Goal: Task Accomplishment & Management: Complete application form

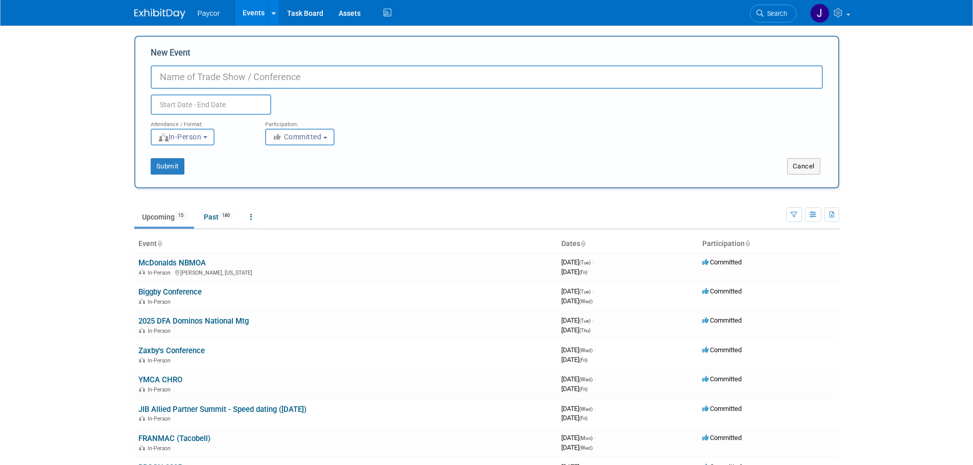
click at [215, 77] on input "New Event" at bounding box center [487, 77] width 672 height 24
paste input "[US_STATE] [US_STATE] Line Summit"
click at [162, 78] on input "[US_STATE] [US_STATE] Line Summit" at bounding box center [487, 77] width 672 height 24
type input "[PERSON_NAME] [US_STATE] [US_STATE] Line Summit"
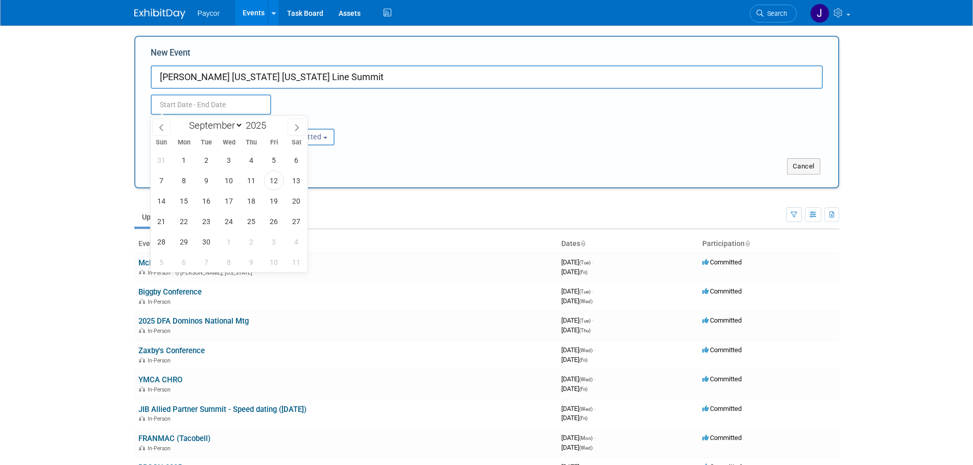
click at [182, 105] on input "text" at bounding box center [211, 105] width 121 height 20
click at [301, 125] on span at bounding box center [297, 127] width 18 height 17
click at [301, 126] on span at bounding box center [297, 127] width 18 height 17
select select "11"
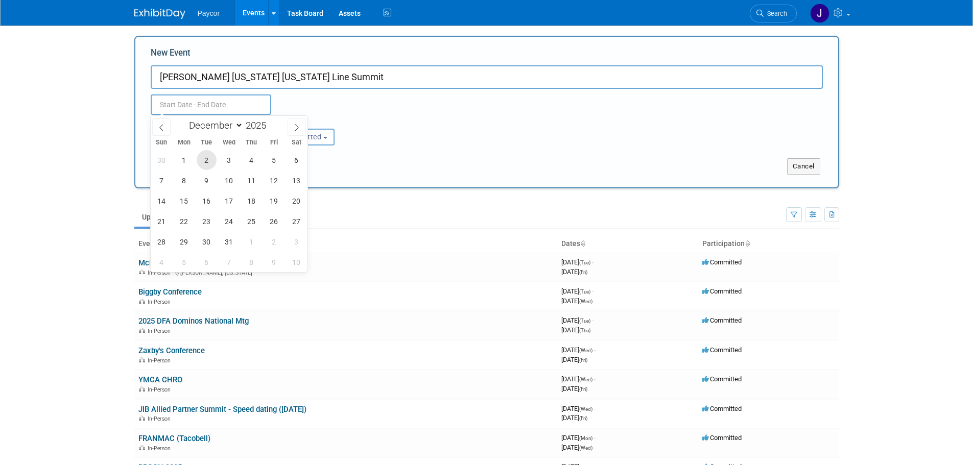
click at [204, 161] on span "2" at bounding box center [207, 160] width 20 height 20
click at [250, 162] on span "4" at bounding box center [252, 160] width 20 height 20
type input "[DATE] to [DATE]"
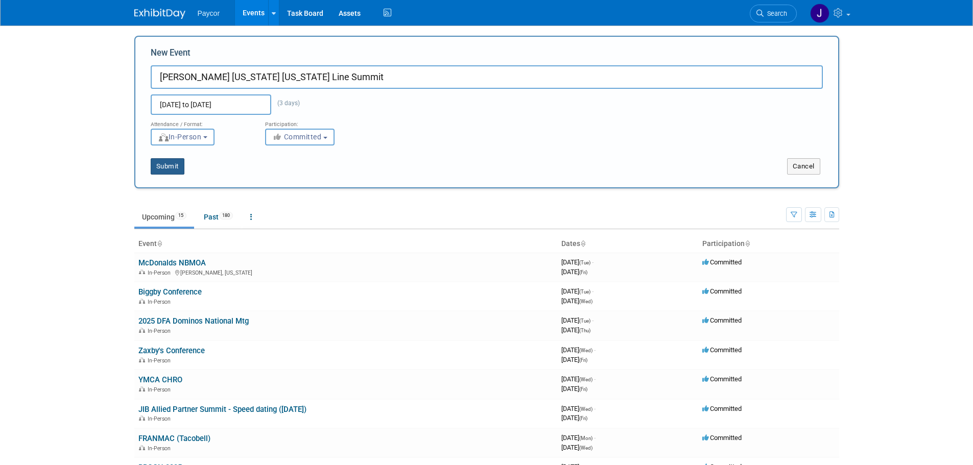
click at [163, 169] on button "Submit" at bounding box center [168, 166] width 34 height 16
type input "[PERSON_NAME] [US_STATE] [US_STATE] Line Summit"
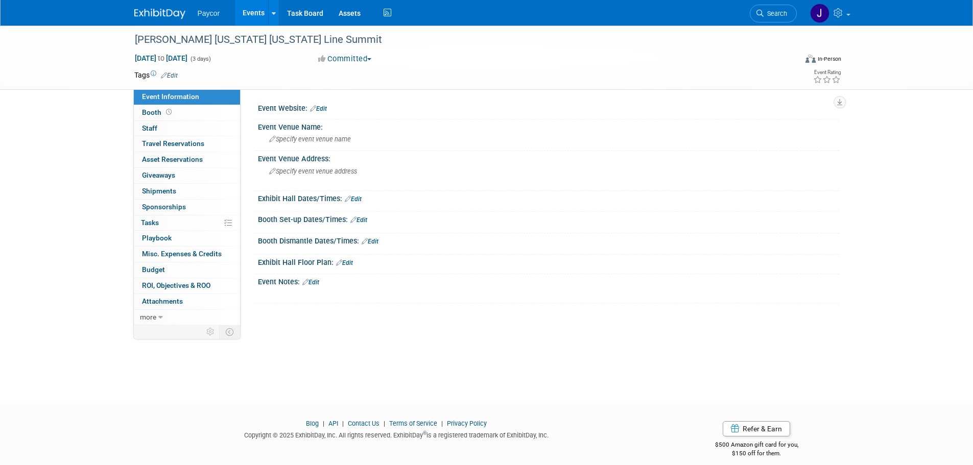
drag, startPoint x: 314, startPoint y: 282, endPoint x: 319, endPoint y: 283, distance: 5.2
click at [314, 282] on link "Edit" at bounding box center [310, 282] width 17 height 7
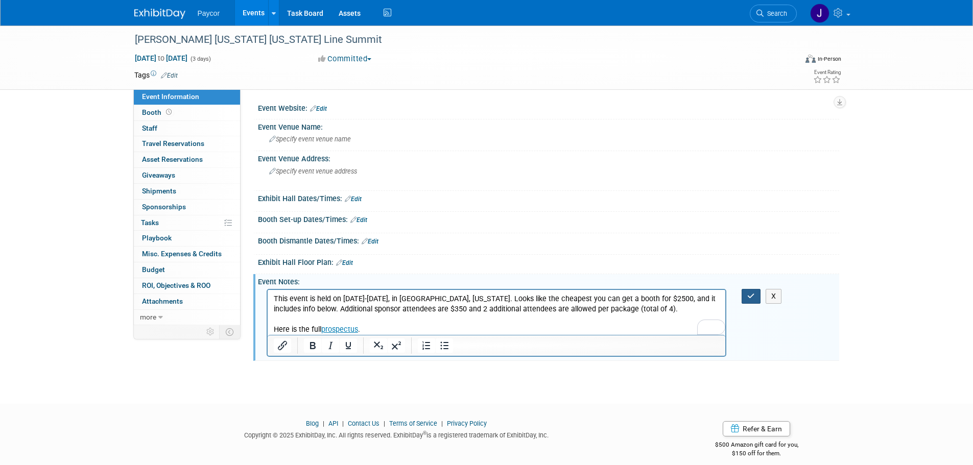
click at [755, 296] on icon "button" at bounding box center [752, 296] width 8 height 7
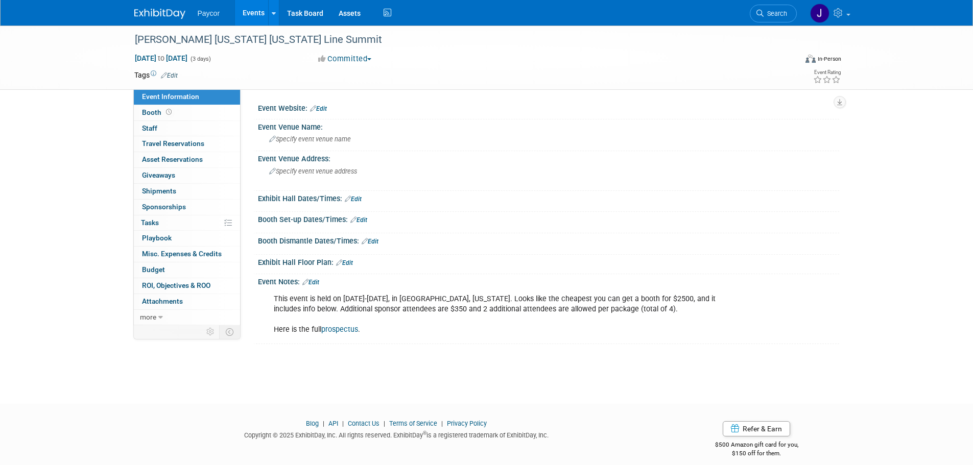
click at [319, 281] on link "Edit" at bounding box center [310, 282] width 17 height 7
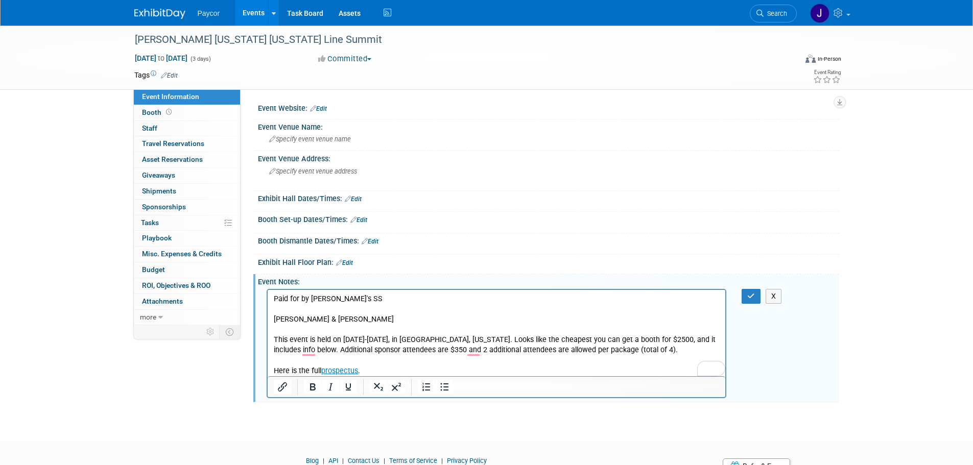
click at [372, 367] on p "This event is held on [DATE]-[DATE], in [GEOGRAPHIC_DATA], [US_STATE]. Looks li…" at bounding box center [496, 355] width 447 height 41
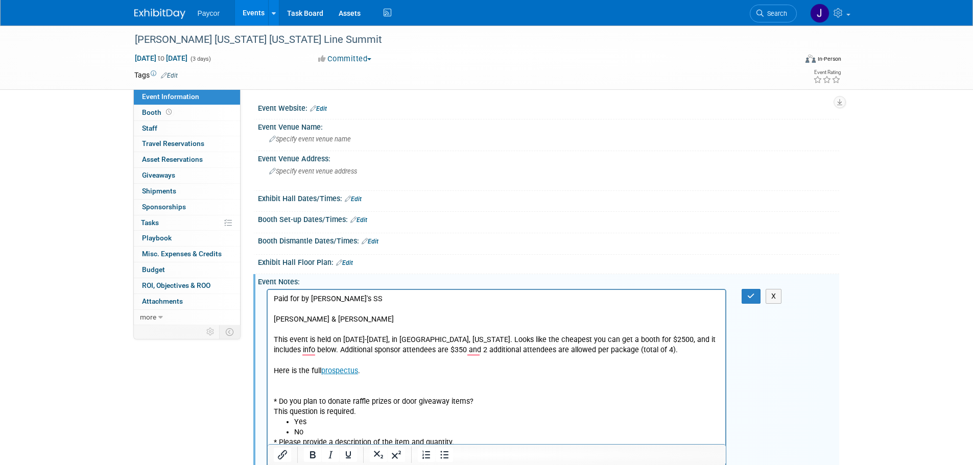
scroll to position [55, 0]
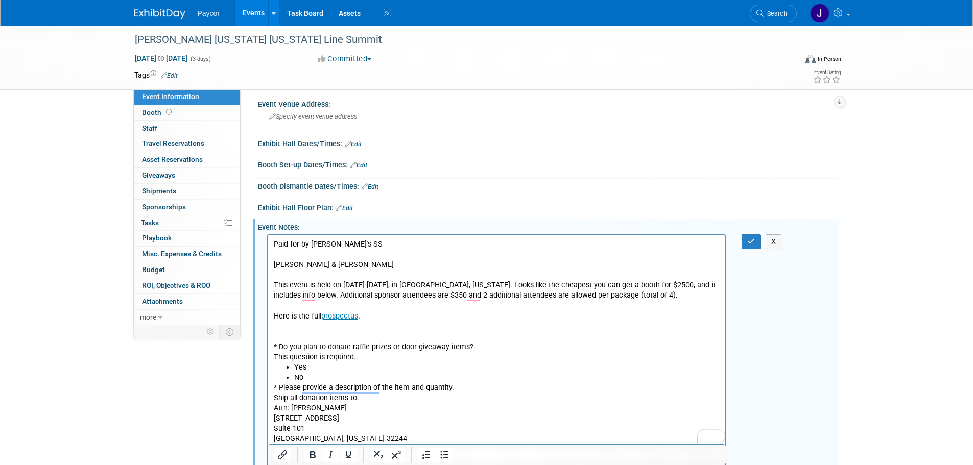
click at [298, 330] on p "To enrich screen reader interactions, please activate Accessibility in Grammarl…" at bounding box center [496, 326] width 447 height 10
click at [755, 240] on icon "button" at bounding box center [752, 241] width 8 height 7
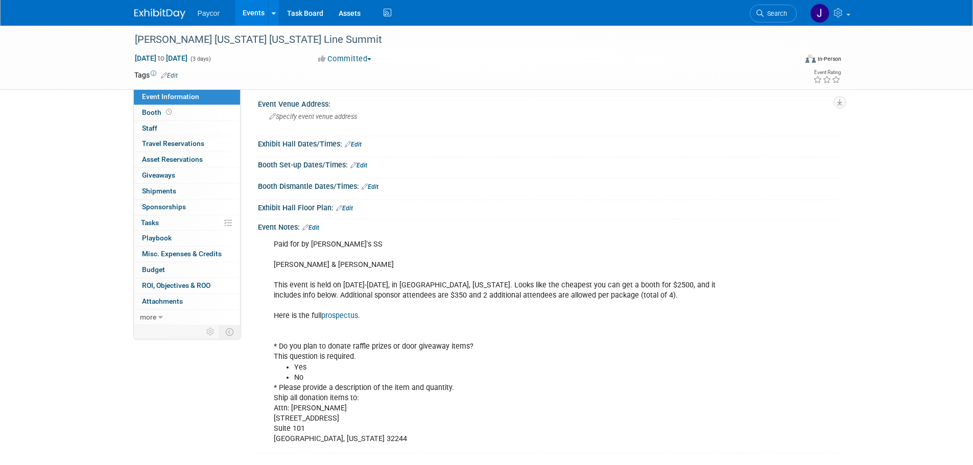
click at [412, 435] on div "Paid for by [PERSON_NAME]'s SS [PERSON_NAME] & [PERSON_NAME] This event is held…" at bounding box center [497, 343] width 460 height 216
click at [315, 226] on link "Edit" at bounding box center [310, 227] width 17 height 7
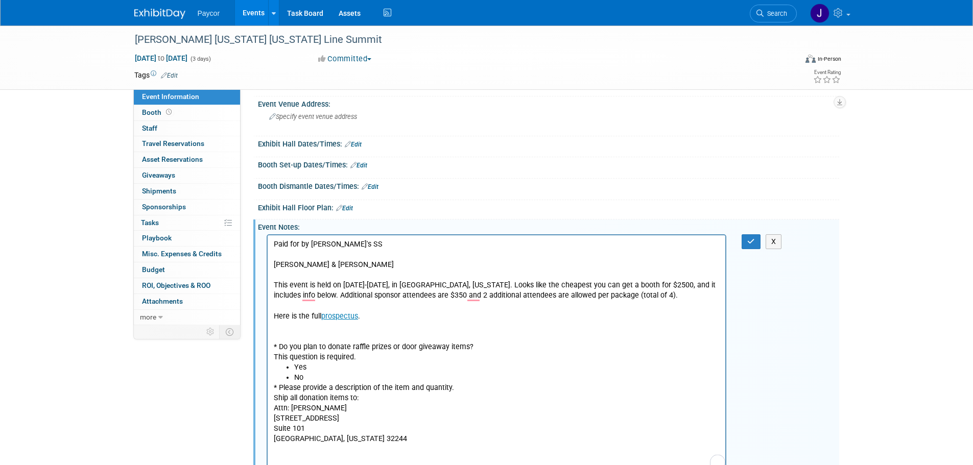
scroll to position [106, 0]
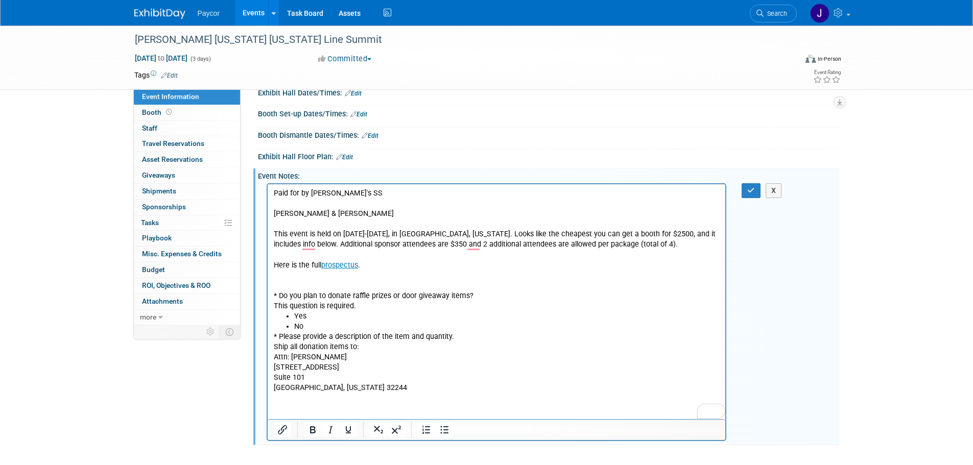
click at [366, 388] on p "* Please provide a description of the item and quantity. Ship all donation item…" at bounding box center [496, 362] width 447 height 61
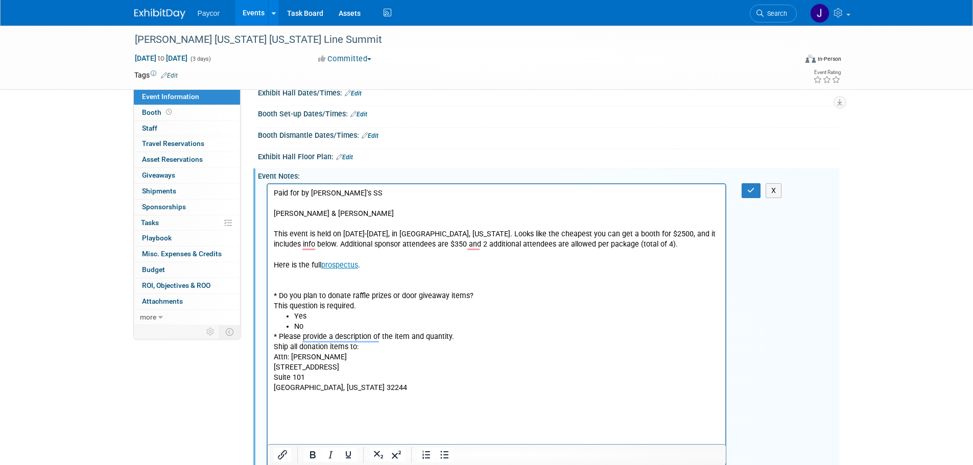
scroll to position [168, 0]
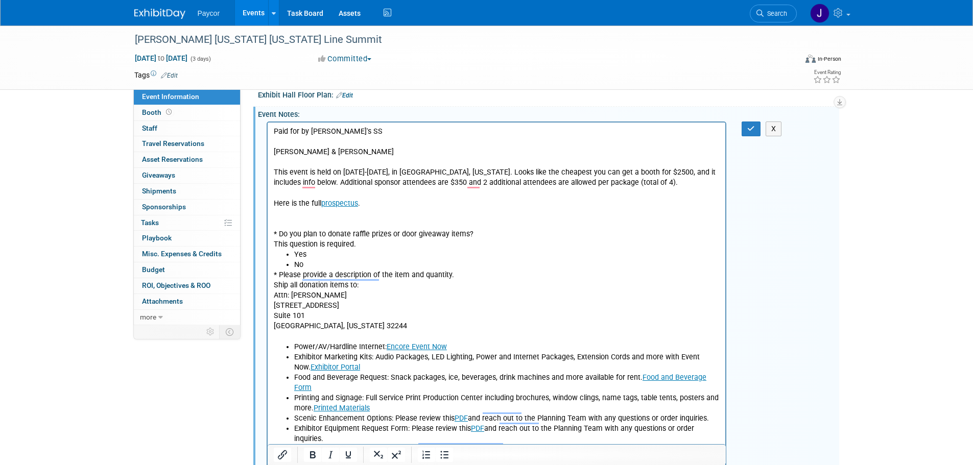
click at [290, 332] on p "To enrich screen reader interactions, please activate Accessibility in Grammarl…" at bounding box center [496, 337] width 447 height 10
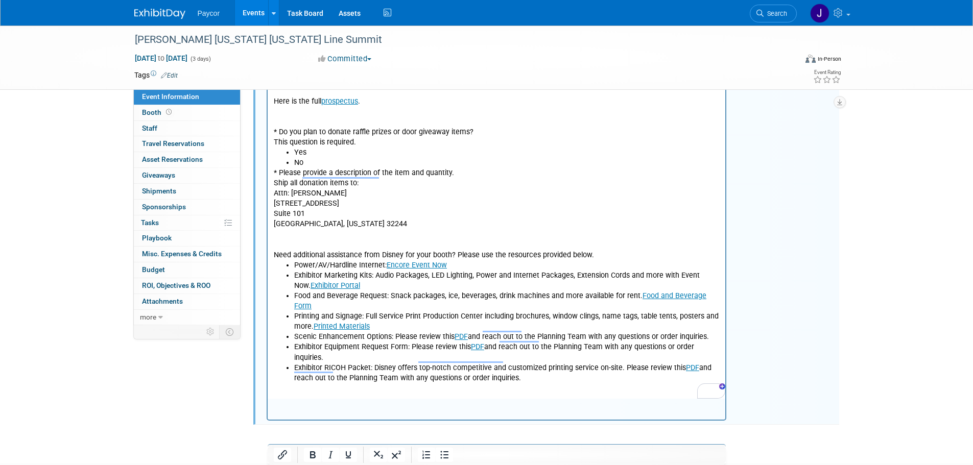
scroll to position [65, 0]
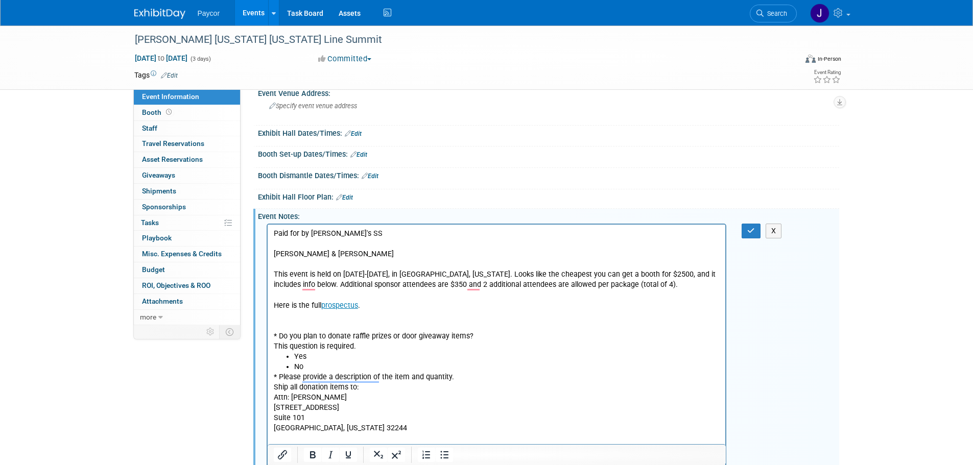
click at [751, 239] on div "Paid for by [PERSON_NAME]'s SS [PERSON_NAME] & [PERSON_NAME] This event is held…" at bounding box center [548, 423] width 581 height 405
click at [752, 232] on icon "button" at bounding box center [752, 230] width 8 height 7
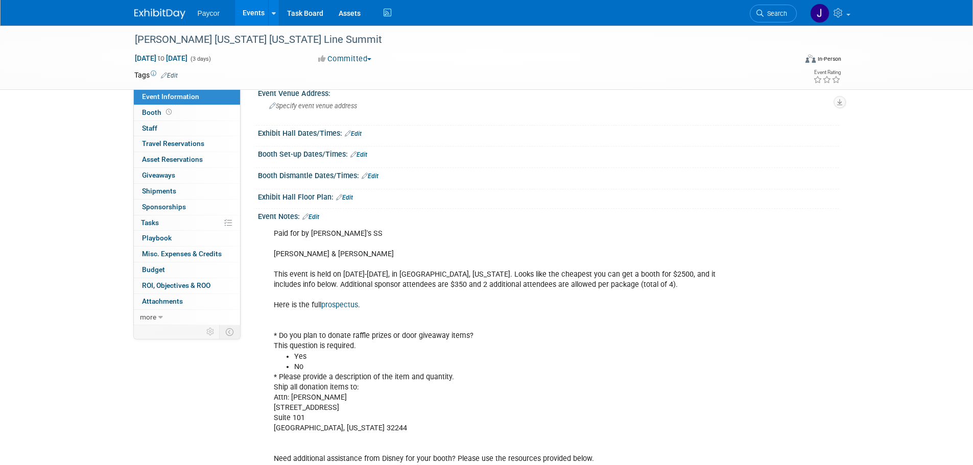
scroll to position [219, 0]
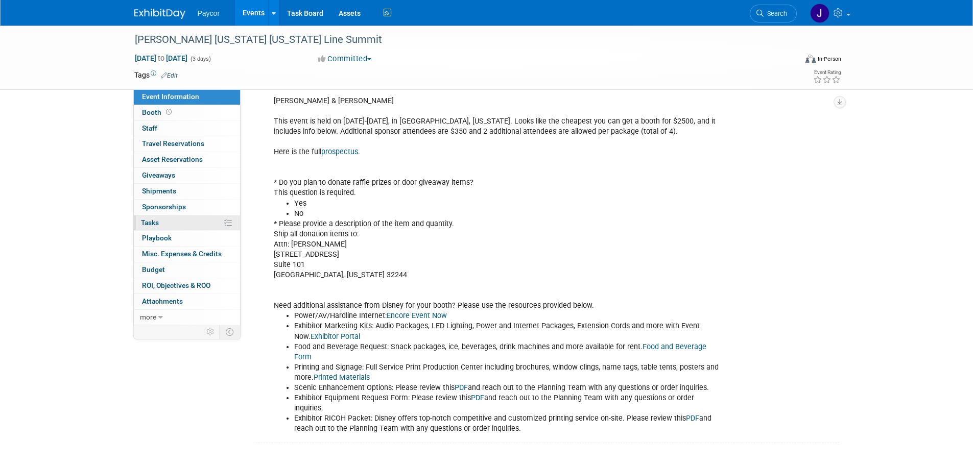
click at [180, 218] on link "0% Tasks 0%" at bounding box center [187, 223] width 106 height 15
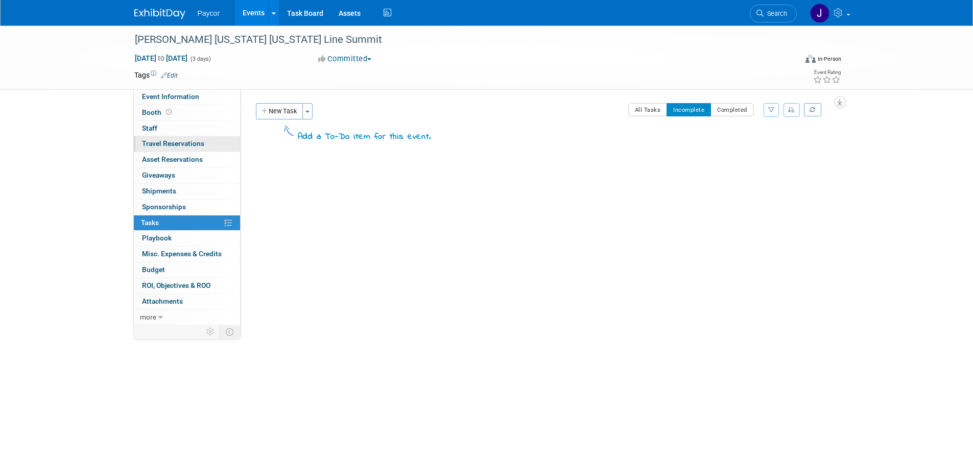
click at [196, 142] on span "Travel Reservations 0" at bounding box center [173, 143] width 62 height 8
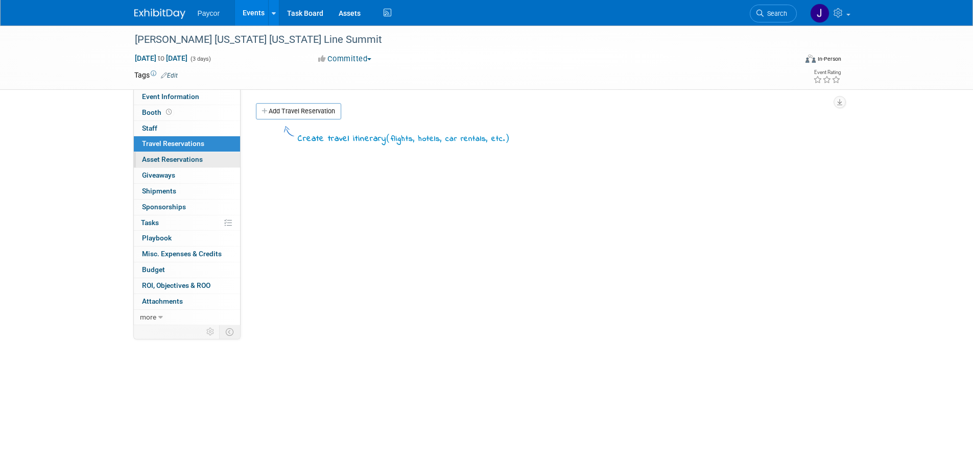
click at [195, 159] on span "Asset Reservations 0" at bounding box center [172, 159] width 61 height 8
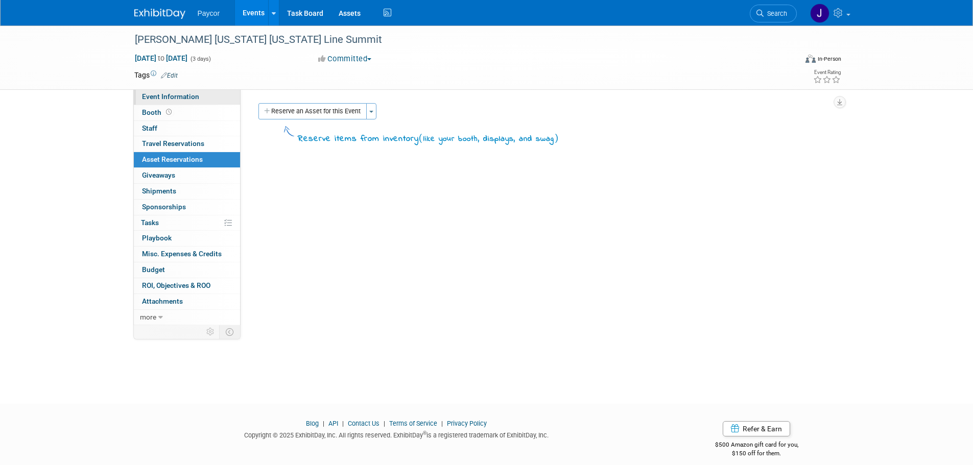
click at [199, 96] on link "Event Information" at bounding box center [187, 96] width 106 height 15
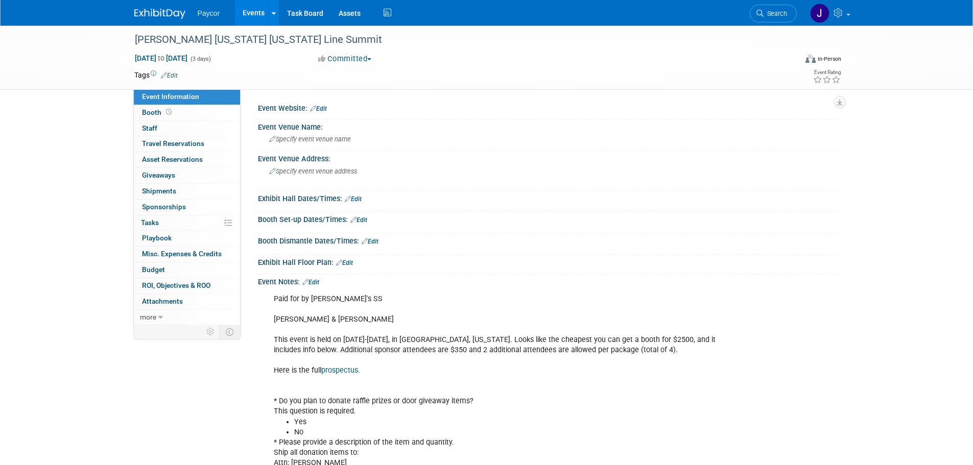
click at [317, 281] on link "Edit" at bounding box center [310, 282] width 17 height 7
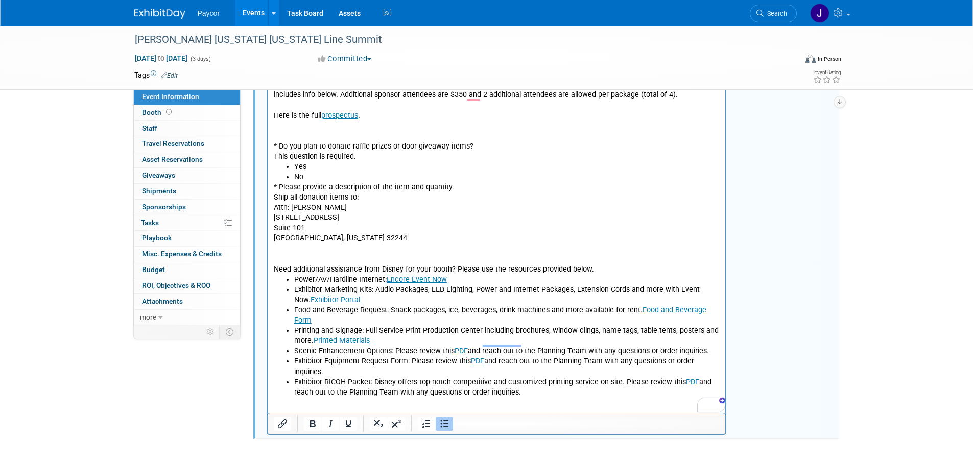
click at [296, 398] on html "Paid for by [PERSON_NAME]'s SS [PERSON_NAME] & [PERSON_NAME] This event is held…" at bounding box center [496, 215] width 458 height 363
click at [301, 398] on html "Paid for by [PERSON_NAME]'s SS [PERSON_NAME] & [PERSON_NAME] This event is held…" at bounding box center [496, 215] width 458 height 363
click at [532, 385] on li "Exhibitor RICOH Packet: Disney offers top-notch competitive and customized prin…" at bounding box center [507, 387] width 426 height 20
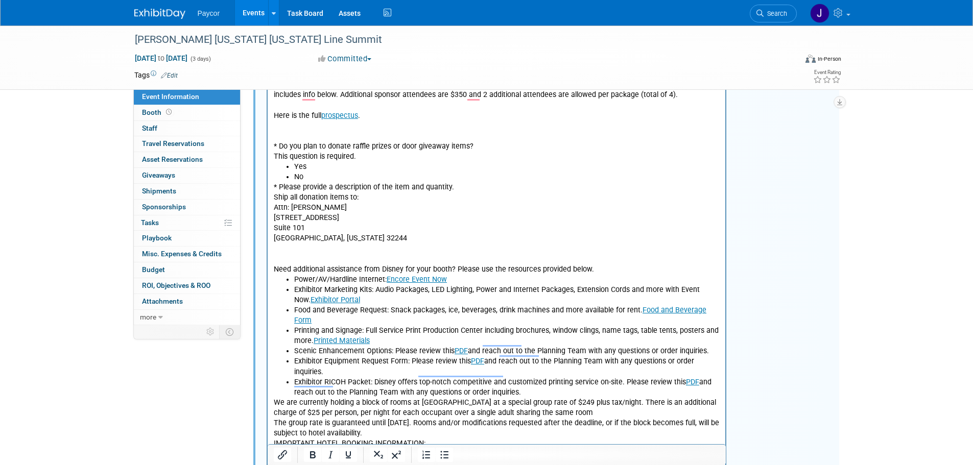
scroll to position [342, 0]
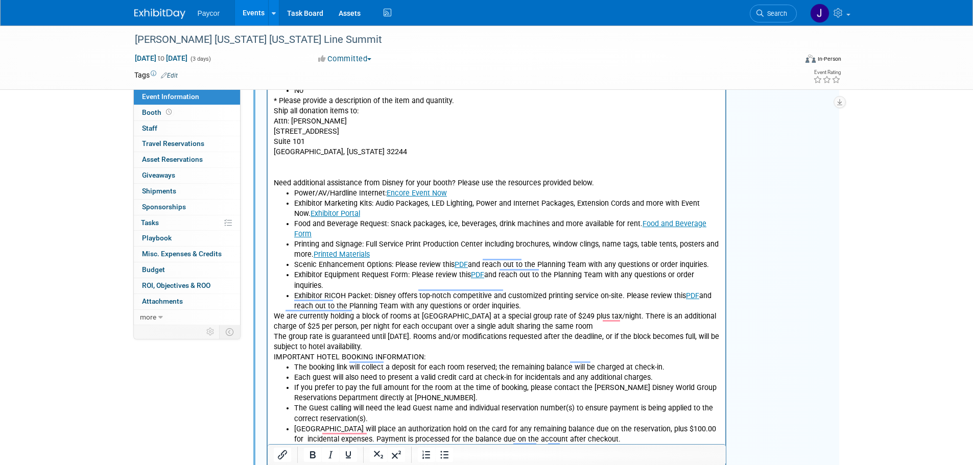
click at [274, 312] on p "We are currently holding a block of rooms at [GEOGRAPHIC_DATA] at a special gro…" at bounding box center [496, 322] width 447 height 20
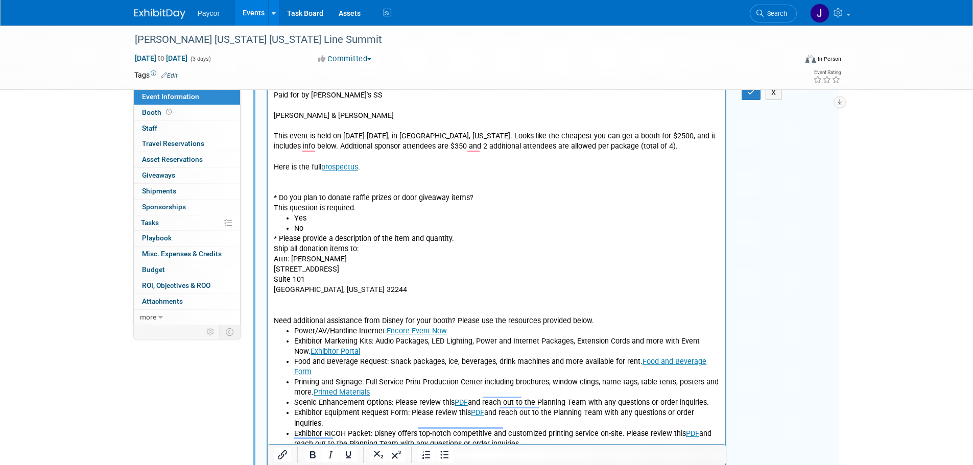
scroll to position [86, 0]
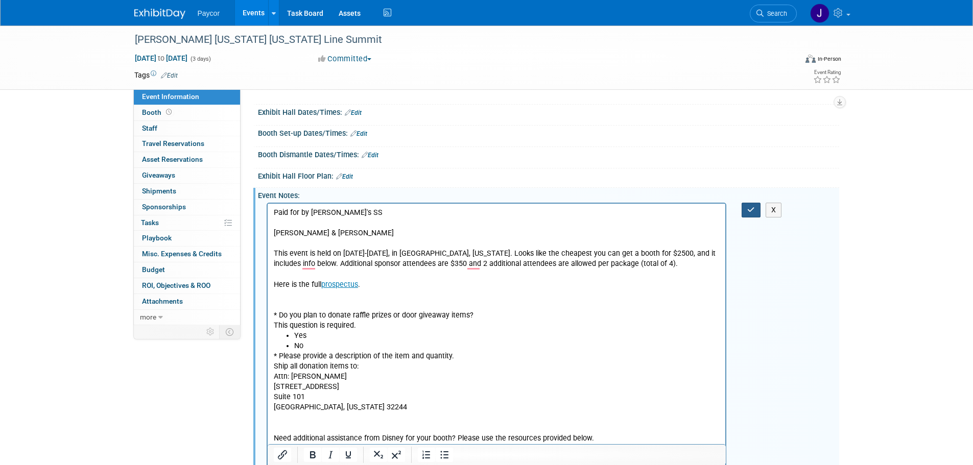
click at [749, 210] on icon "button" at bounding box center [752, 209] width 8 height 7
